Goal: Information Seeking & Learning: Learn about a topic

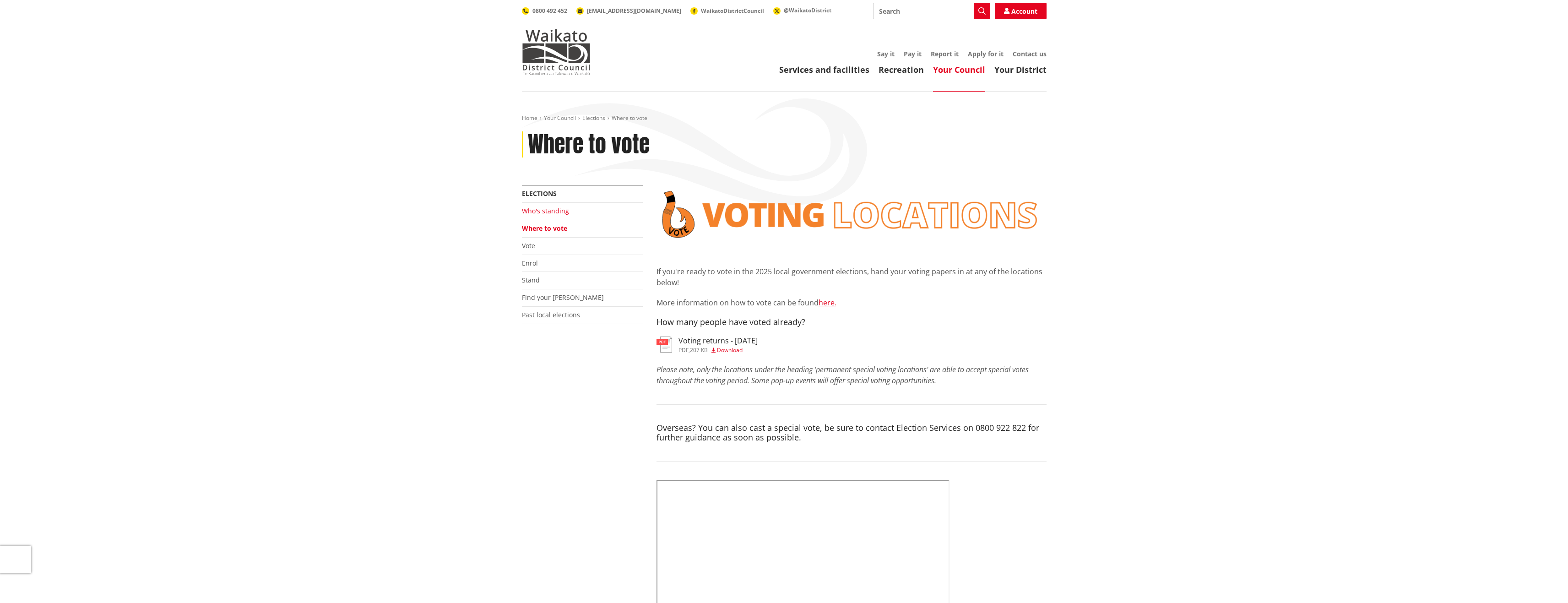
click at [557, 210] on link "Who's standing" at bounding box center [545, 211] width 47 height 9
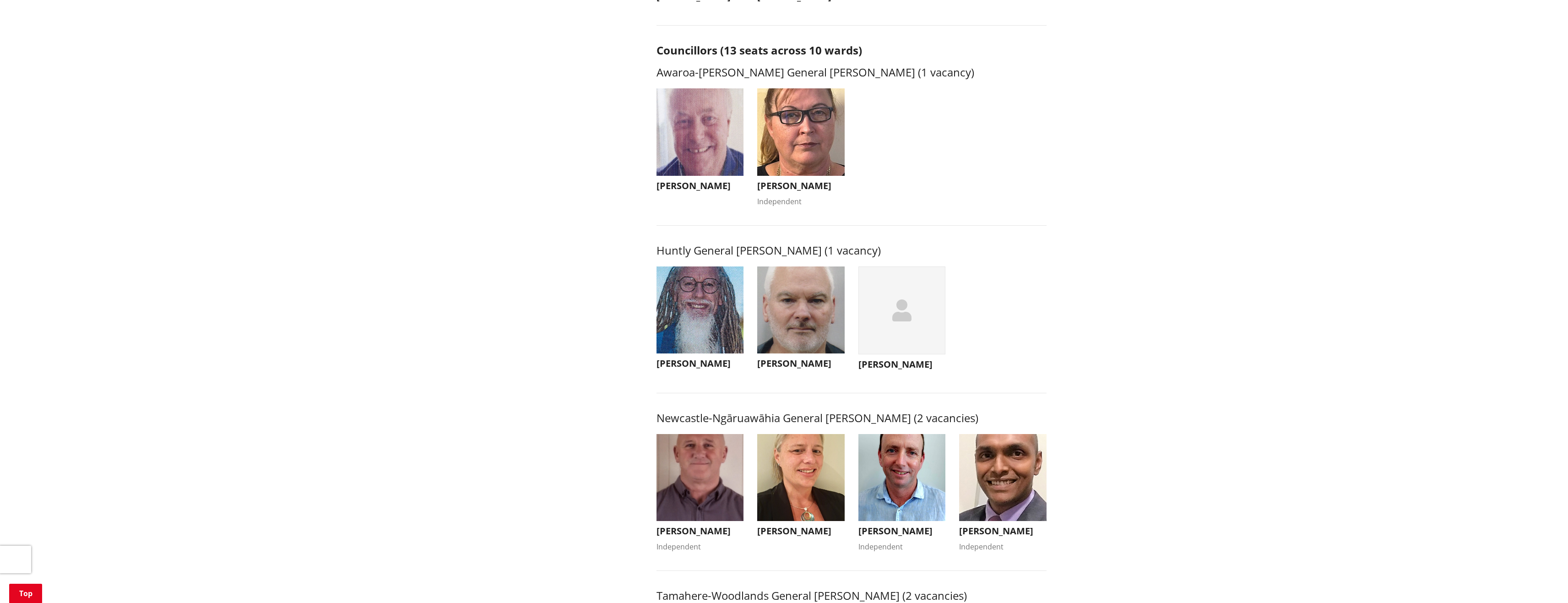
scroll to position [412, 0]
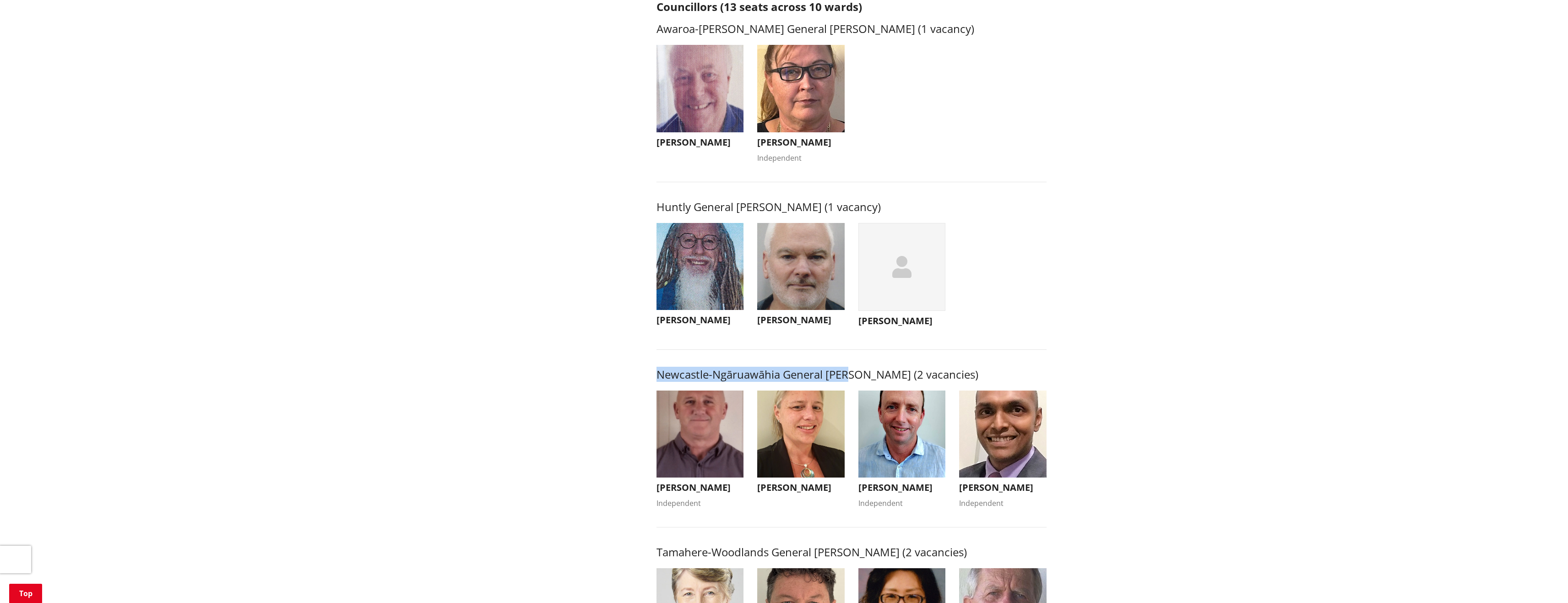
drag, startPoint x: 658, startPoint y: 383, endPoint x: 853, endPoint y: 385, distance: 195.0
click at [853, 382] on h3 "Newcastle-Ngāruawāhia General [PERSON_NAME] (2 vacancies)" at bounding box center [852, 375] width 390 height 13
copy h3 "Newcastle-Ngāruawāhia General [PERSON_NAME]"
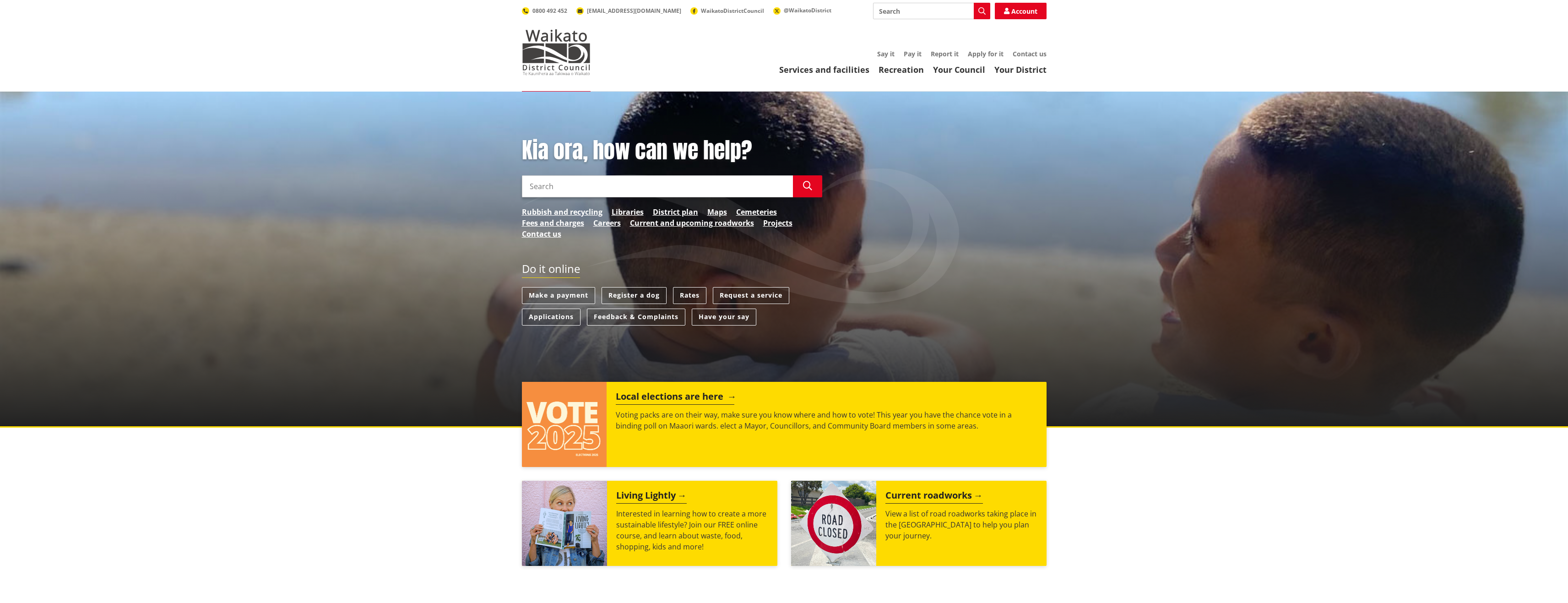
click at [663, 400] on h2 "Local elections are here" at bounding box center [675, 397] width 119 height 14
